Goal: Task Accomplishment & Management: Use online tool/utility

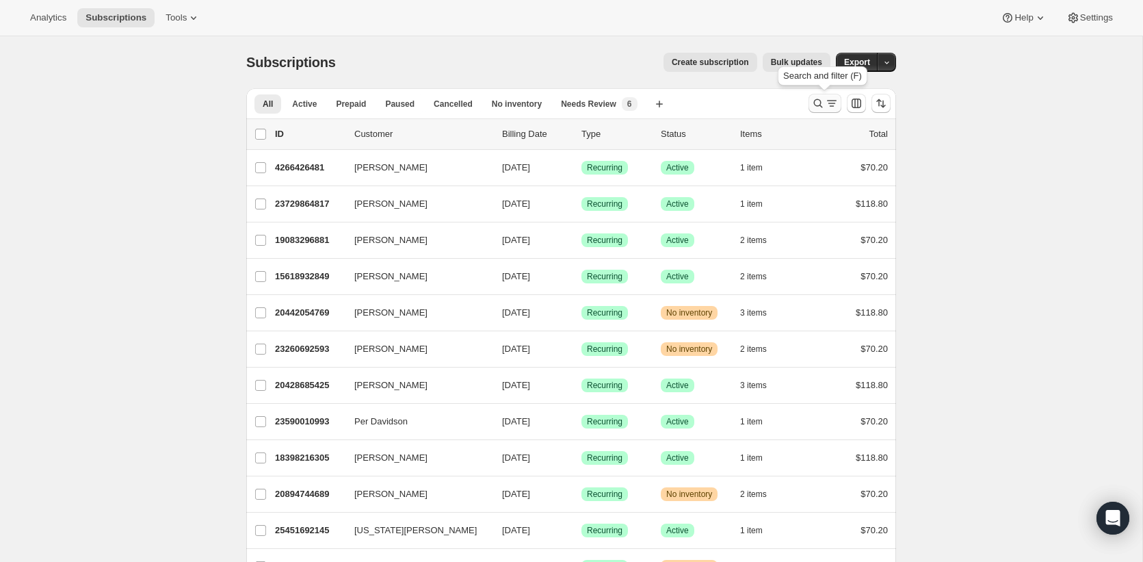
click at [820, 99] on icon "Search and filter results" at bounding box center [818, 103] width 14 height 14
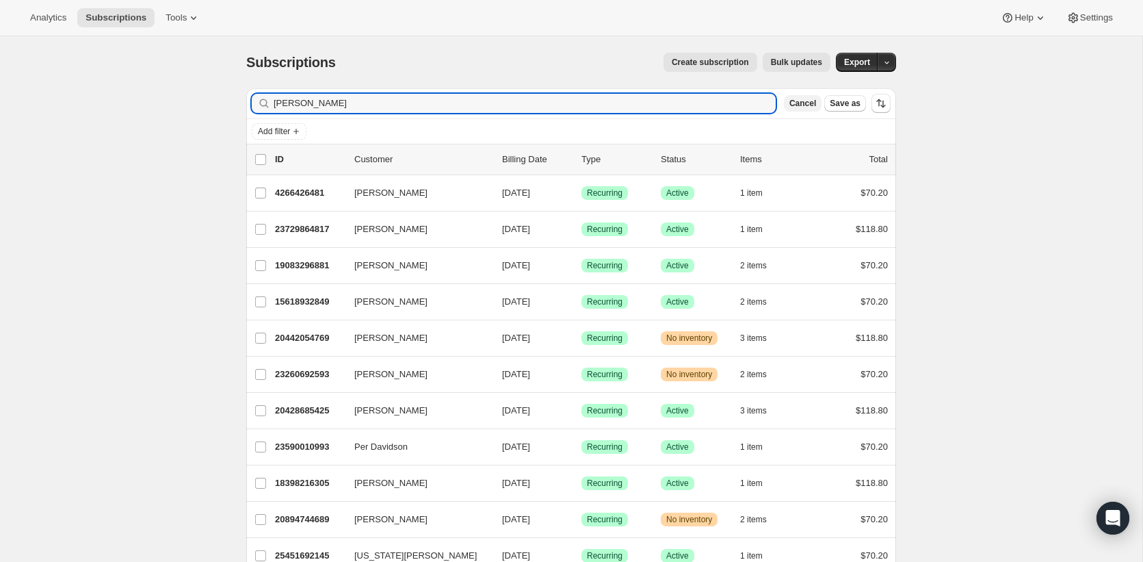
type input "barberich"
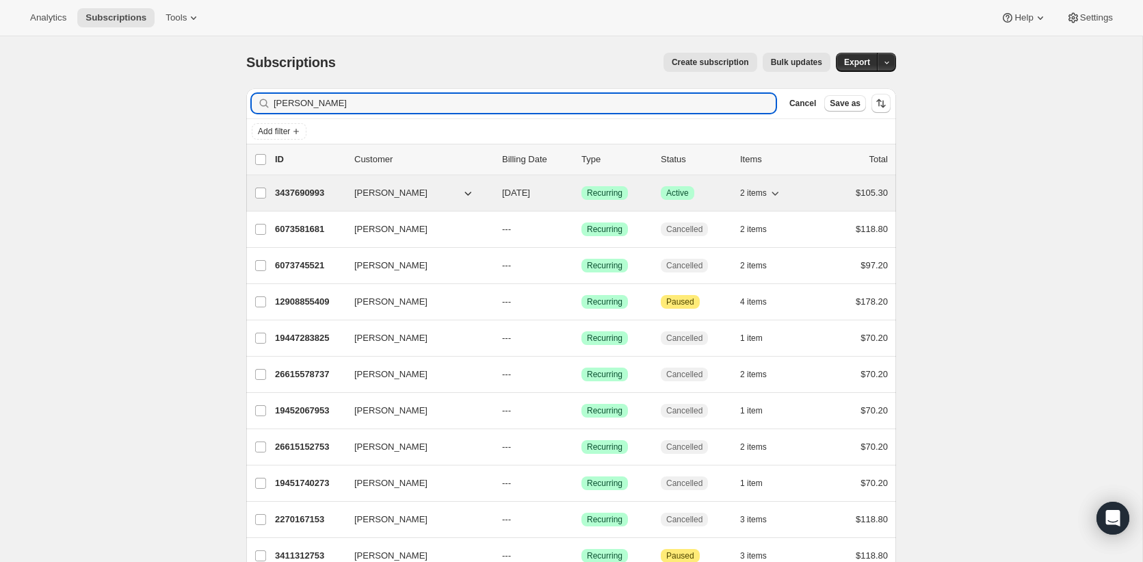
click at [289, 184] on div "3437690993 david barberich 12/25/2025 Success Recurring Success Active 2 items …" at bounding box center [581, 192] width 613 height 19
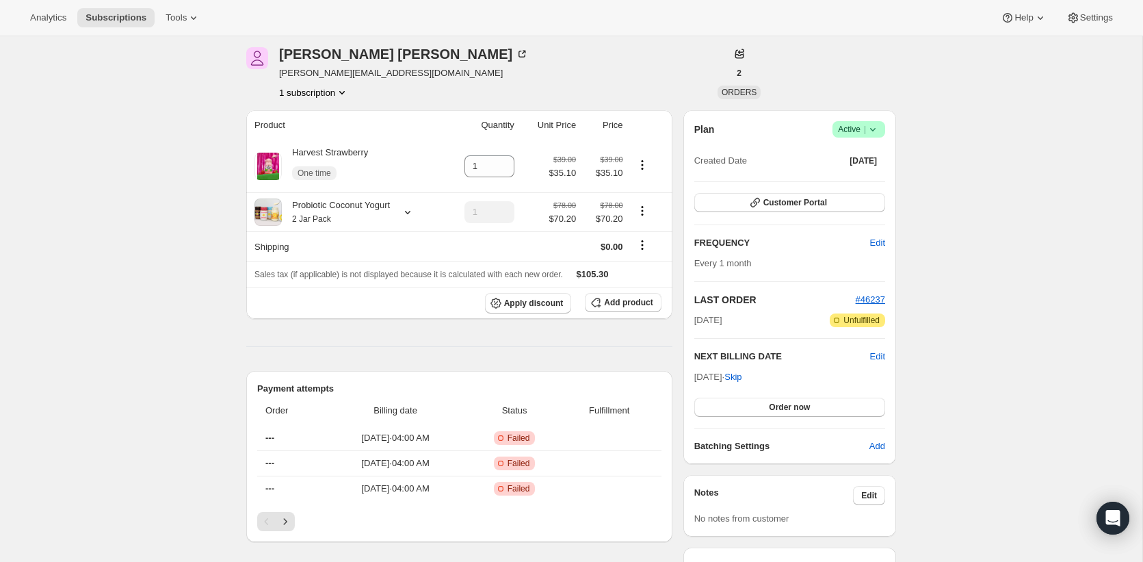
scroll to position [53, 0]
click at [751, 209] on button "Customer Portal" at bounding box center [789, 201] width 191 height 19
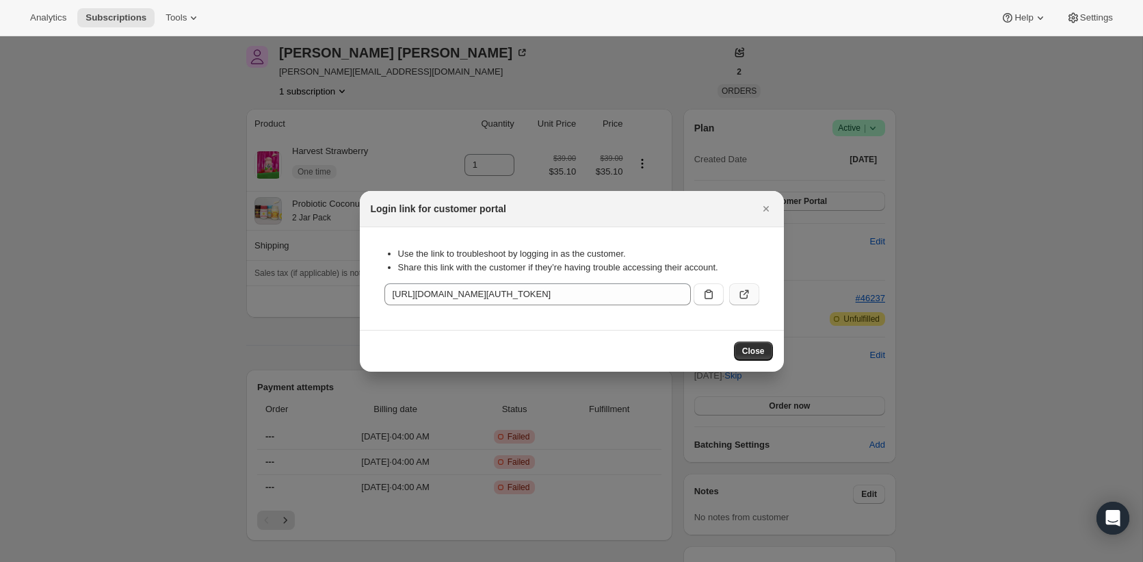
click at [749, 294] on icon ":rcf:" at bounding box center [744, 294] width 14 height 14
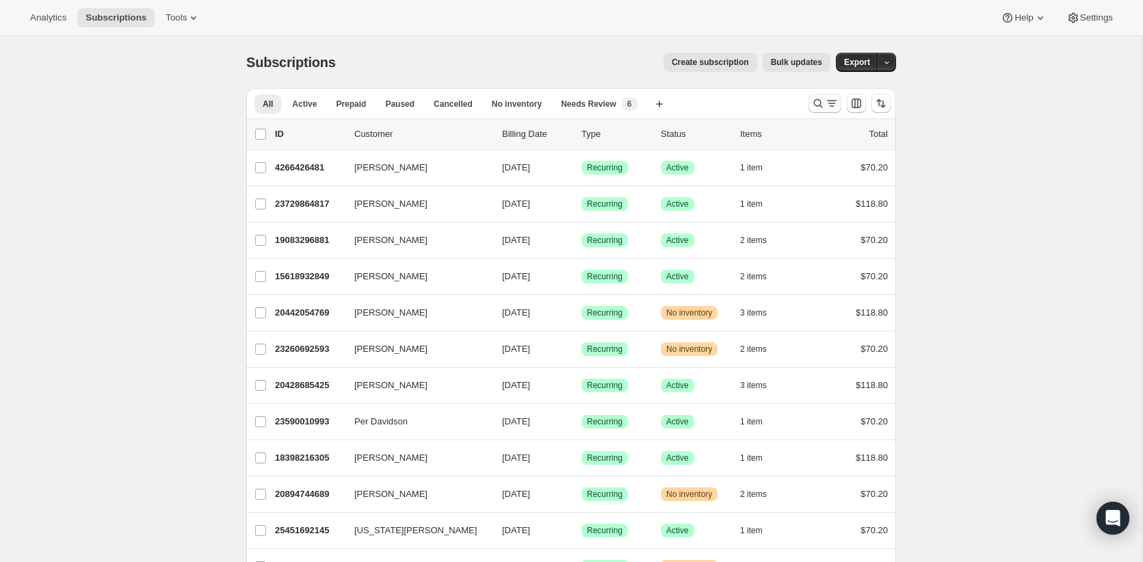
click at [818, 103] on icon "Search and filter results" at bounding box center [818, 103] width 14 height 14
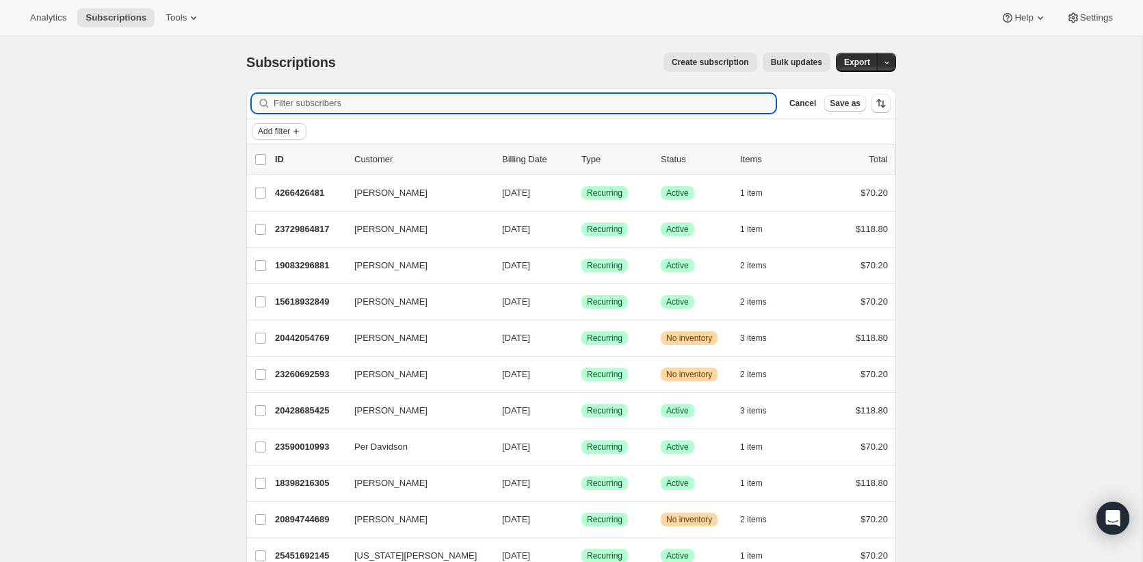
click at [281, 131] on span "Add filter" at bounding box center [274, 131] width 32 height 11
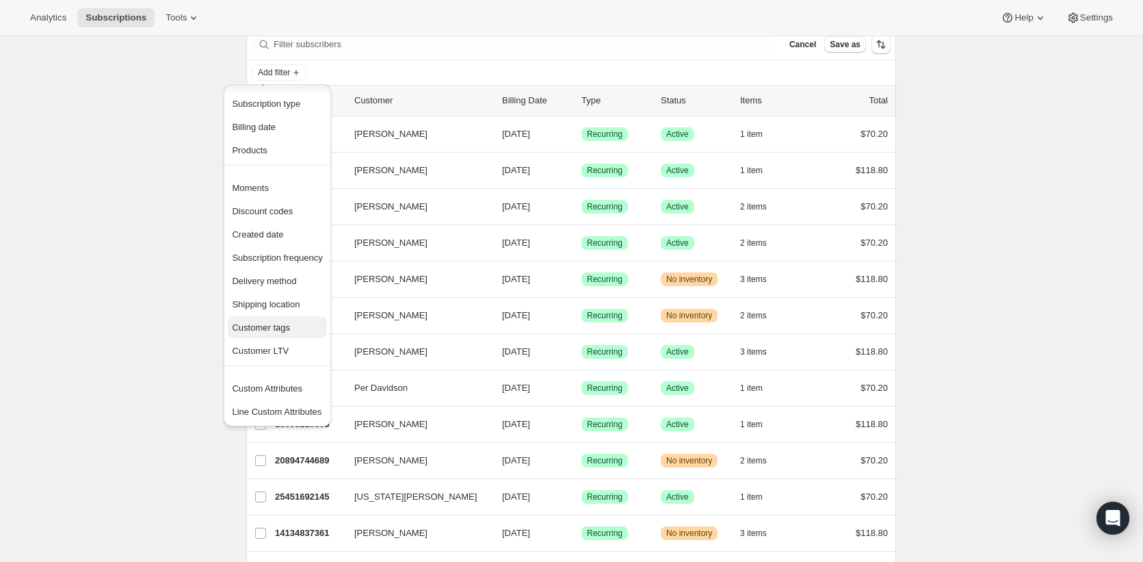
scroll to position [60, 0]
click at [272, 151] on span "Products" at bounding box center [277, 149] width 90 height 14
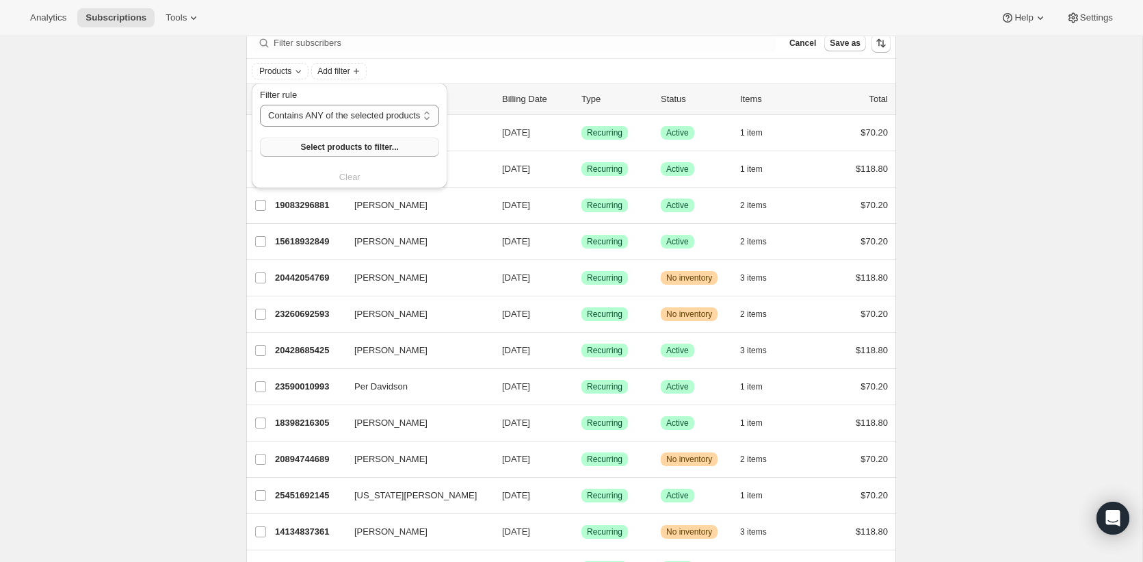
click at [294, 143] on button "Select products to filter..." at bounding box center [349, 147] width 179 height 19
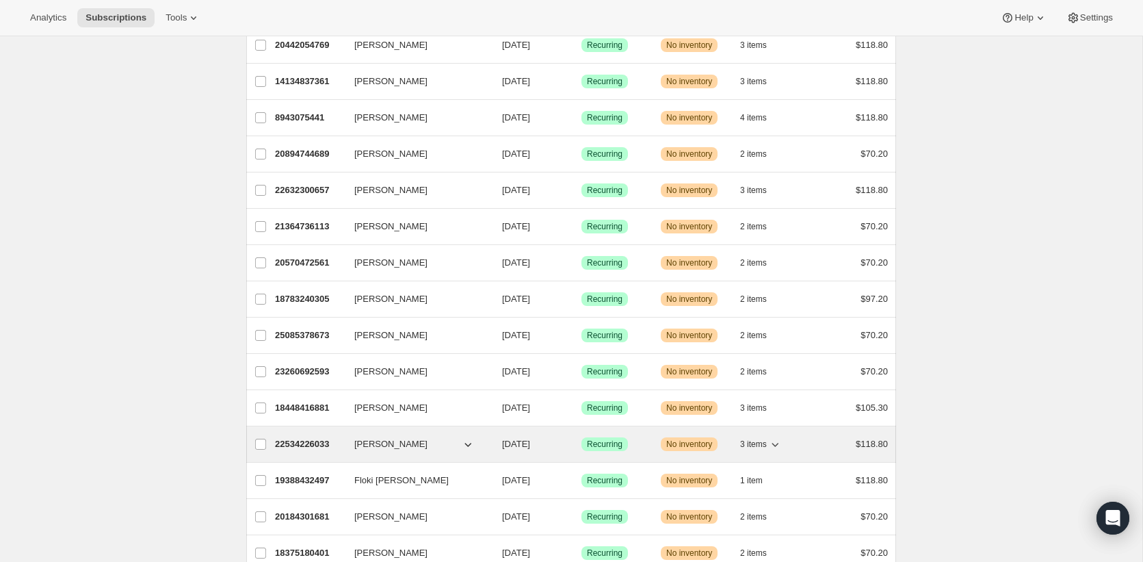
scroll to position [0, 0]
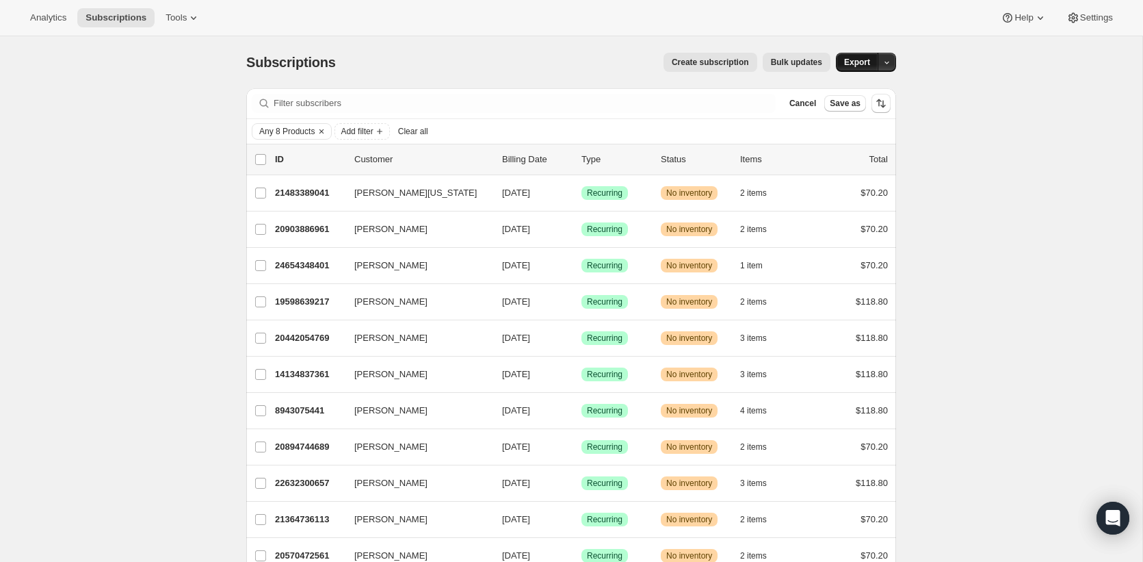
click at [845, 56] on button "Export" at bounding box center [857, 62] width 42 height 19
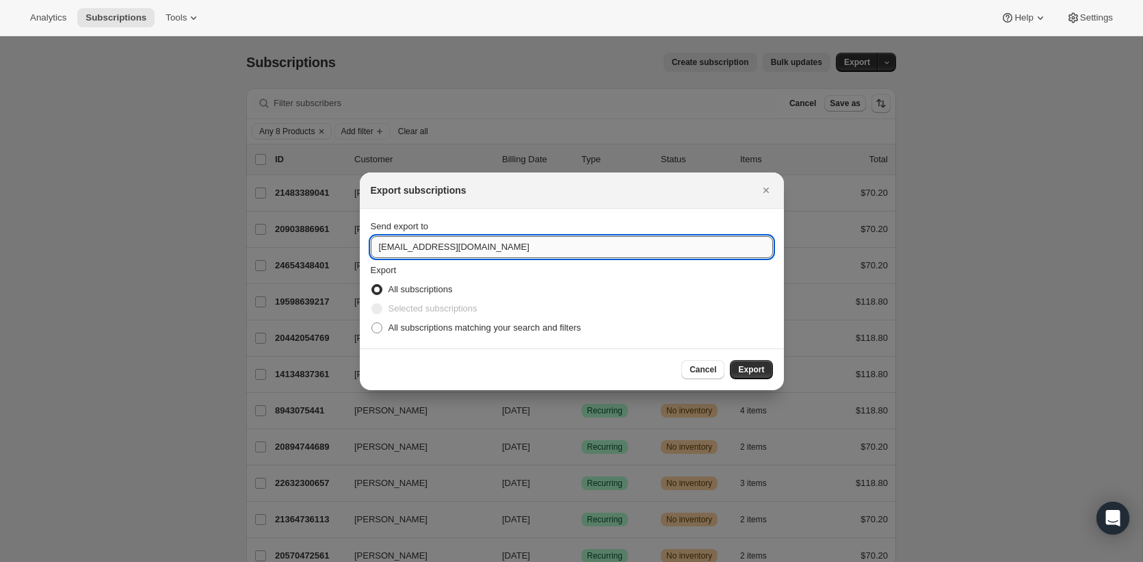
click at [542, 246] on input "[EMAIL_ADDRESS][DOMAIN_NAME]" at bounding box center [572, 247] width 402 height 22
type input "[PERSON_NAME][EMAIL_ADDRESS][DOMAIN_NAME]"
click at [749, 362] on button "Export" at bounding box center [751, 369] width 42 height 19
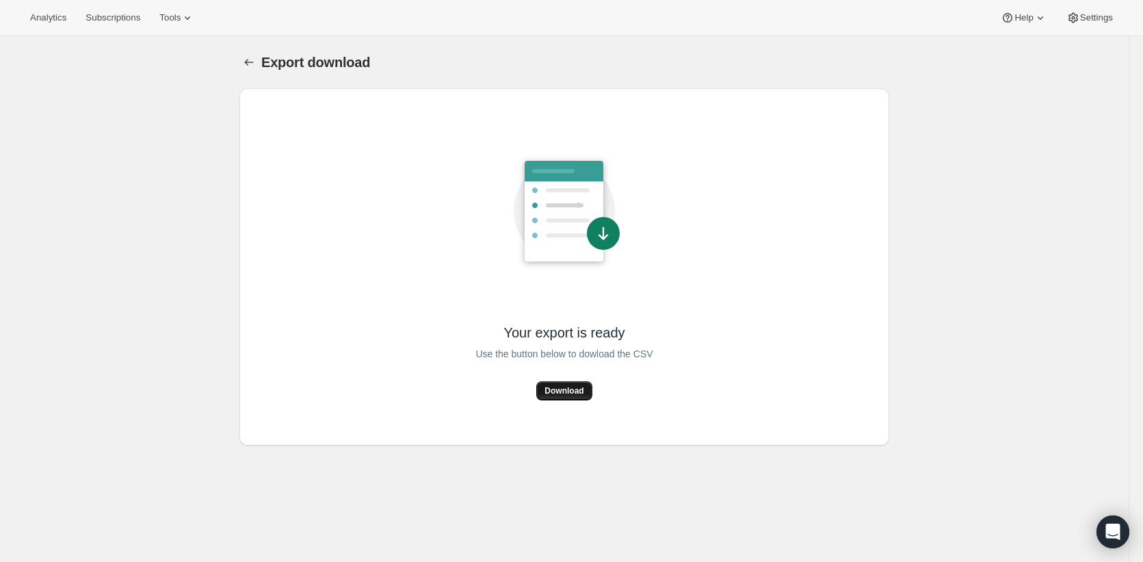
click at [551, 388] on span "Download" at bounding box center [564, 390] width 39 height 11
